Goal: Navigation & Orientation: Find specific page/section

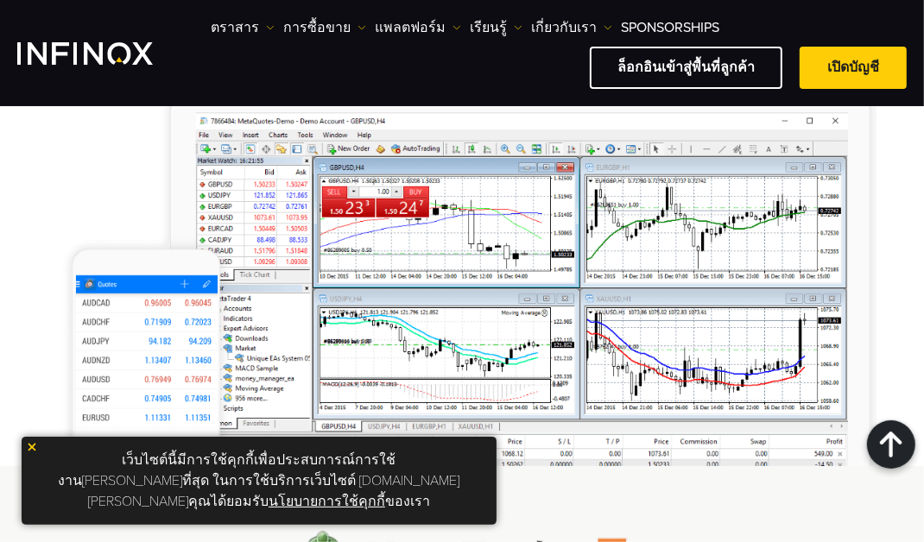
scroll to position [2080, 0]
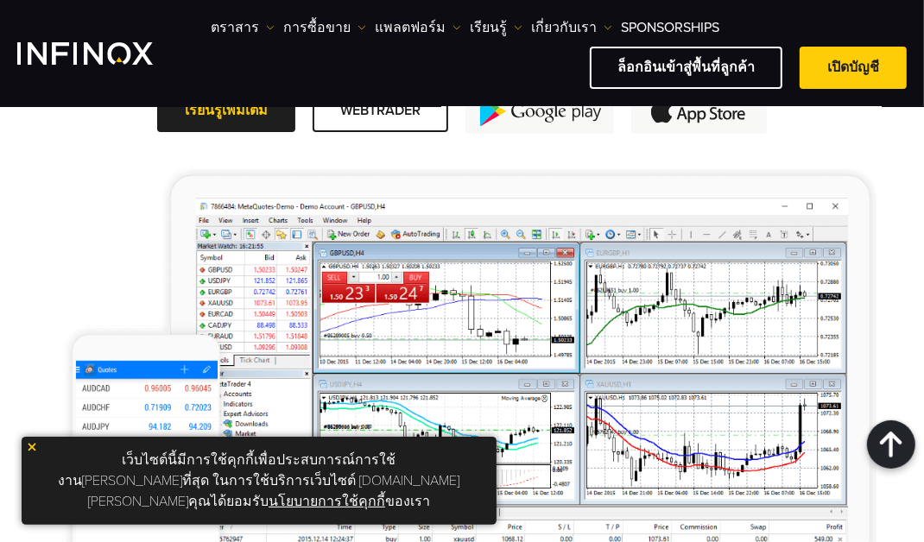
click at [0, 215] on div "ซื้อขายด้วย MetaTrader 4 ซื้อขายสินทรัพย์หลากหลายประเภทด้วย MT4 แพลตฟอร์มการซื้…" at bounding box center [462, 94] width 924 height 913
click at [911, 425] on div at bounding box center [891, 444] width 48 height 48
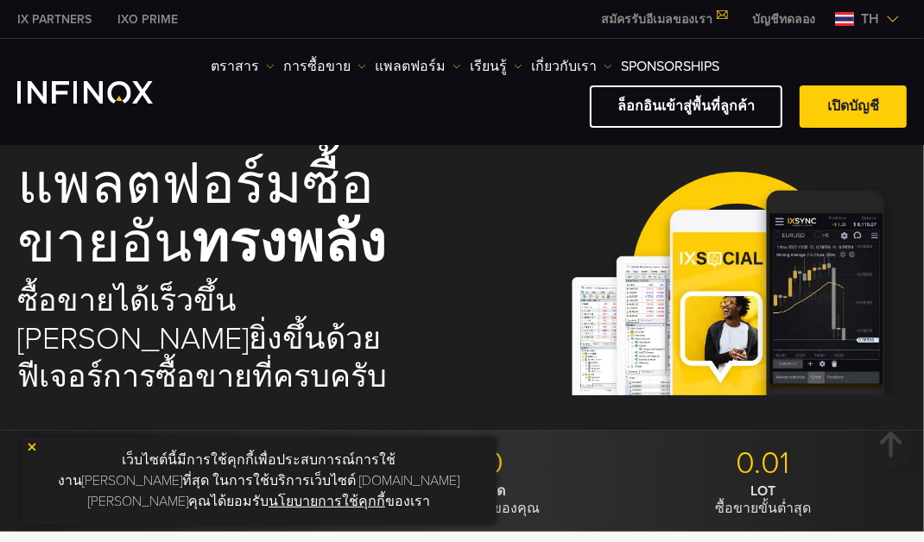
scroll to position [0, 0]
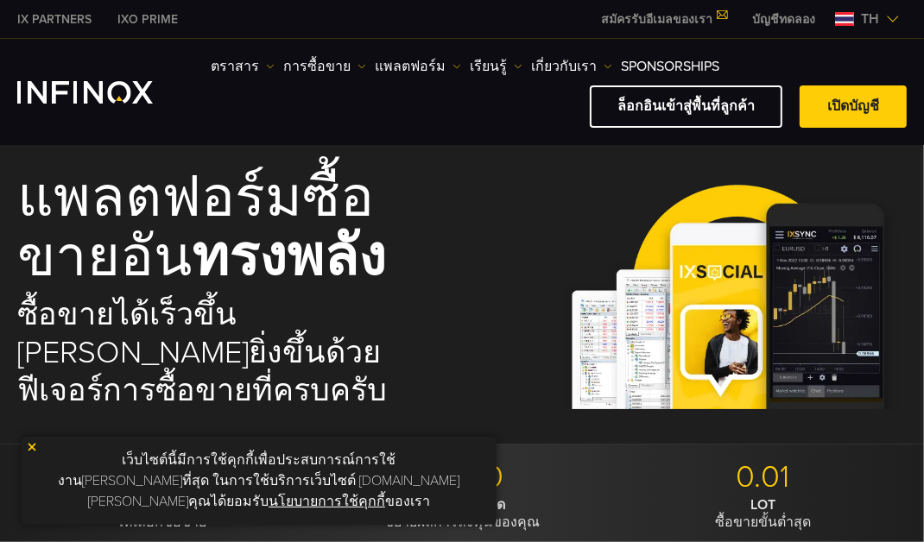
click at [40, 94] on img "INFINOX Logo" at bounding box center [85, 92] width 136 height 22
click at [60, 97] on img "INFINOX Logo" at bounding box center [85, 92] width 136 height 22
